Goal: Transaction & Acquisition: Purchase product/service

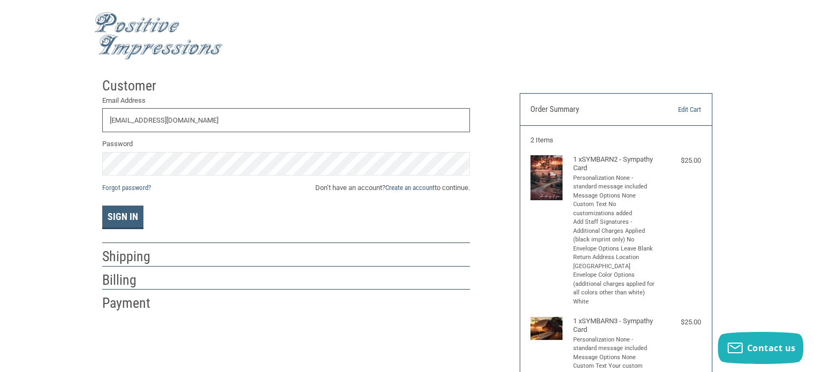
type input "[EMAIL_ADDRESS][DOMAIN_NAME]"
click at [126, 216] on button "Sign In" at bounding box center [122, 218] width 41 height 24
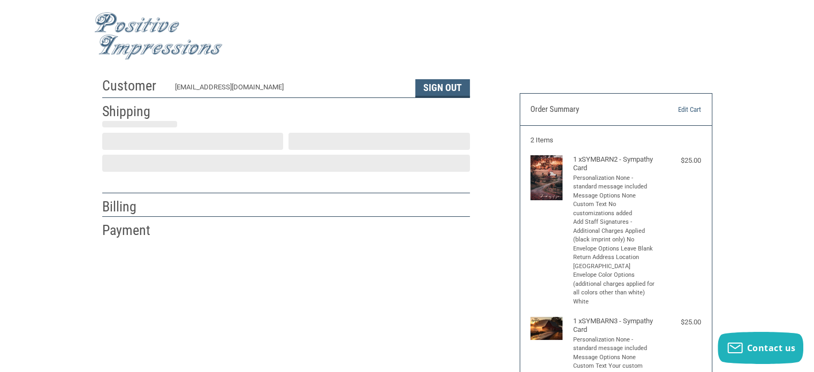
scroll to position [24, 0]
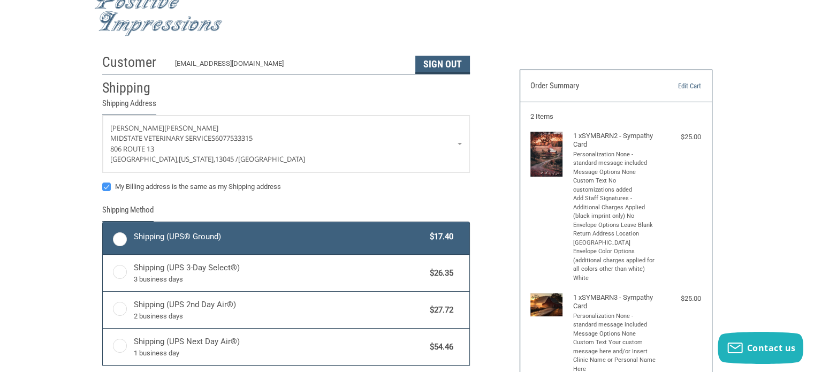
radio input "true"
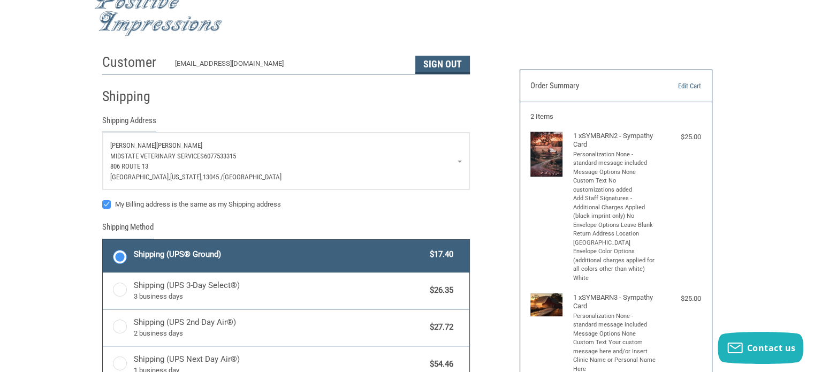
click at [458, 161] on link "[PERSON_NAME] Midstate Veterinary Services 6077533315 [STREET_ADDRESS][US_STATE]" at bounding box center [286, 161] width 367 height 57
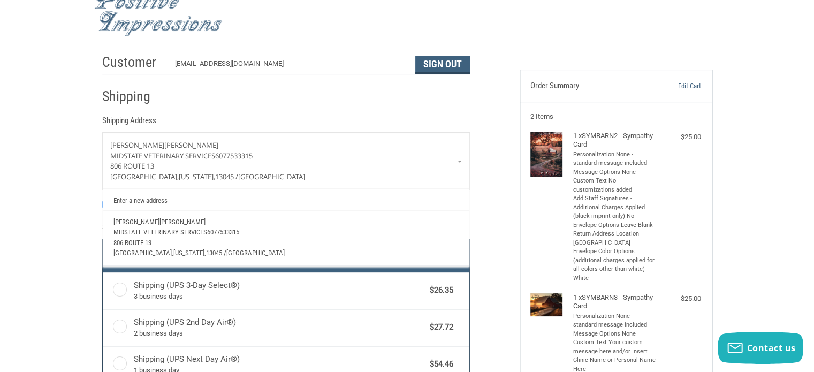
click at [135, 198] on link "Enter a new address" at bounding box center [286, 200] width 356 height 21
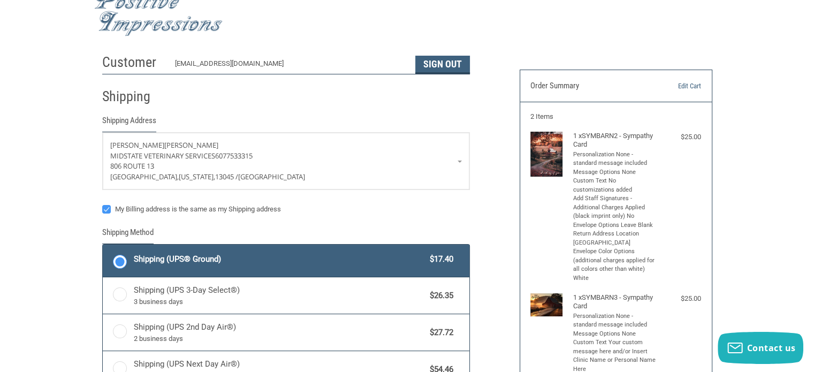
select select "US"
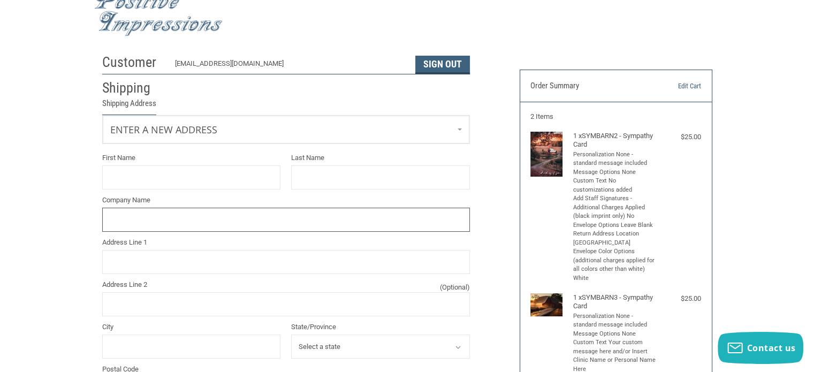
click at [124, 221] on input "Company Name" at bounding box center [286, 220] width 368 height 24
type input "MIDSTATE VETERINARY SERVICES"
type input "[PERSON_NAME]"
type input "BROWN"
type input "806 RTE 13"
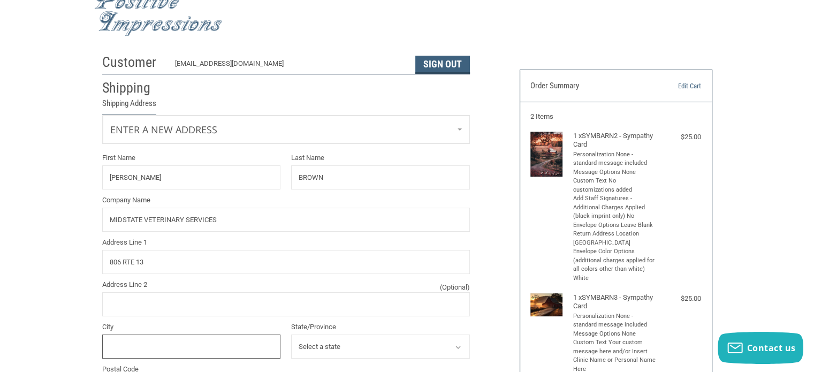
type input "CORTLAND"
select select "NY"
type input "13045"
type input "6077533315"
drag, startPoint x: 137, startPoint y: 181, endPoint x: 77, endPoint y: 178, distance: 60.0
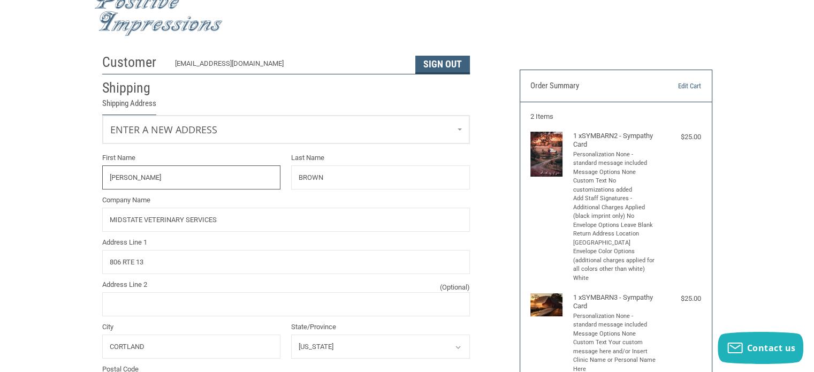
drag, startPoint x: 330, startPoint y: 177, endPoint x: 250, endPoint y: 179, distance: 79.8
click at [250, 179] on div "First Name Last Name BROWN Company Name MIDSTATE VETERINARY SERVICES Address Li…" at bounding box center [286, 325] width 379 height 344
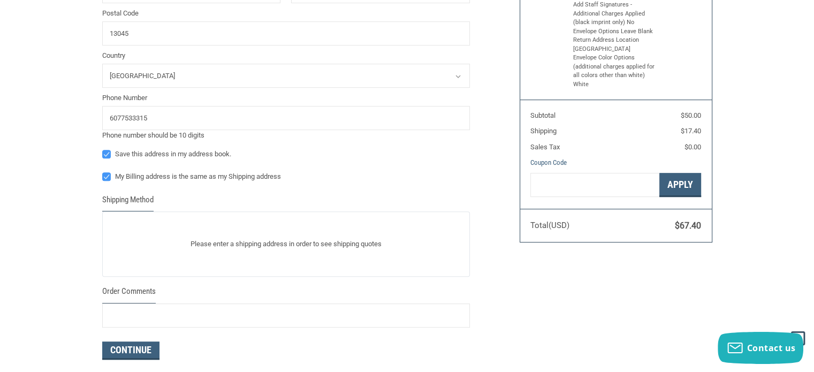
scroll to position [416, 0]
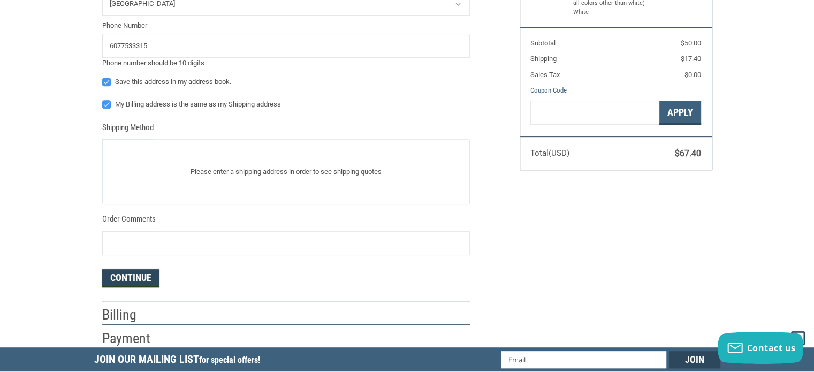
click at [131, 281] on button "Continue" at bounding box center [130, 278] width 57 height 18
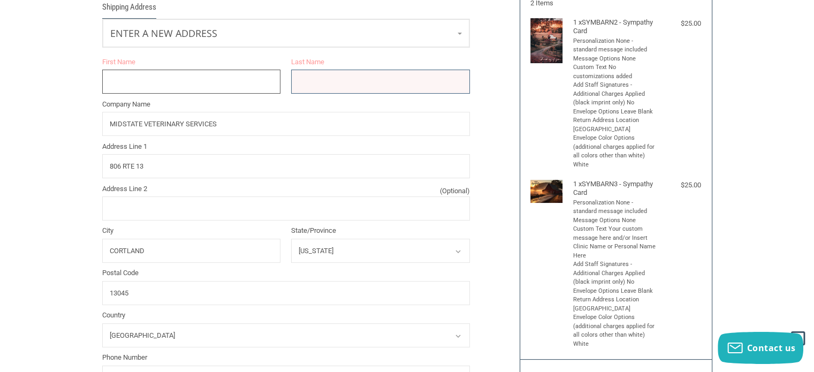
scroll to position [26, 0]
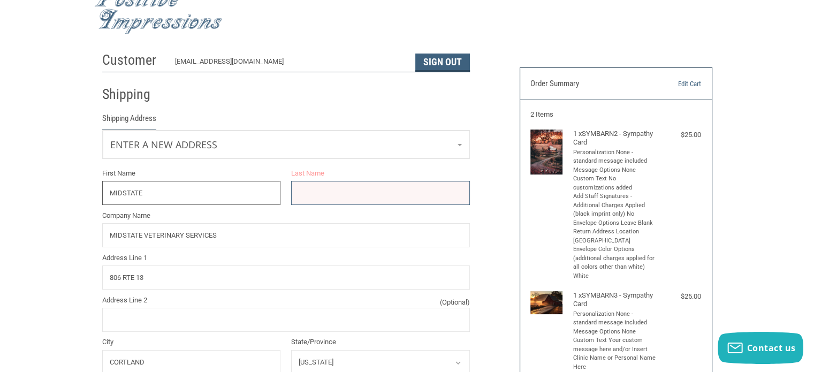
type input "MIDSTATE"
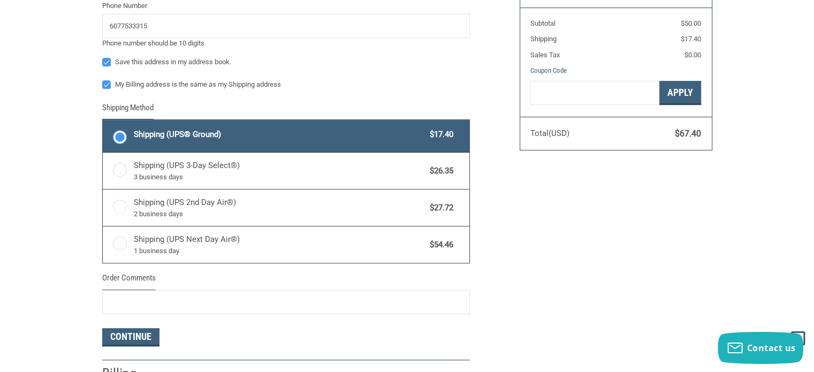
scroll to position [508, 0]
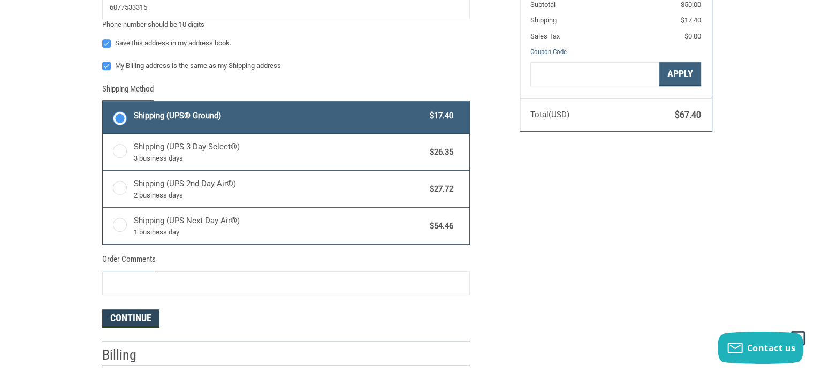
type input "VERTERINARY SERVICES"
click at [133, 317] on button "Continue" at bounding box center [130, 319] width 57 height 18
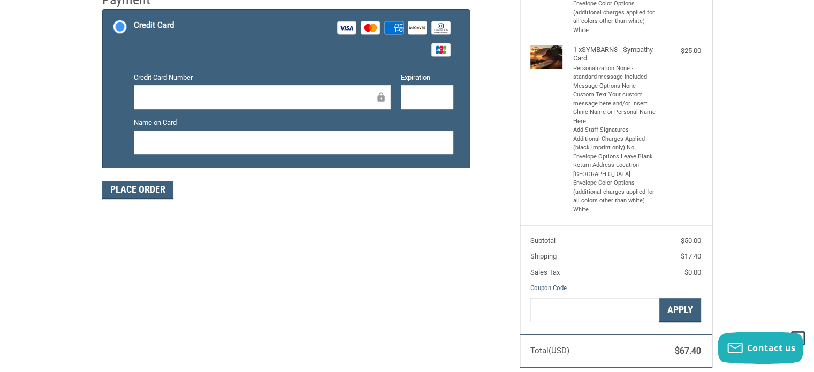
scroll to position [218, 0]
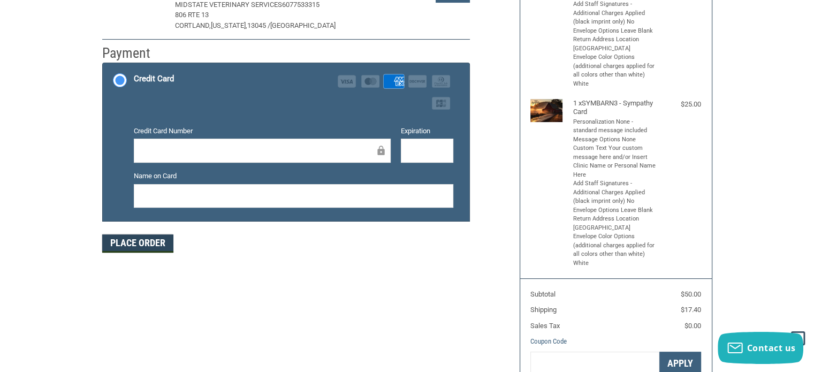
click at [147, 245] on button "Place Order" at bounding box center [137, 244] width 71 height 18
